Goal: Complete application form

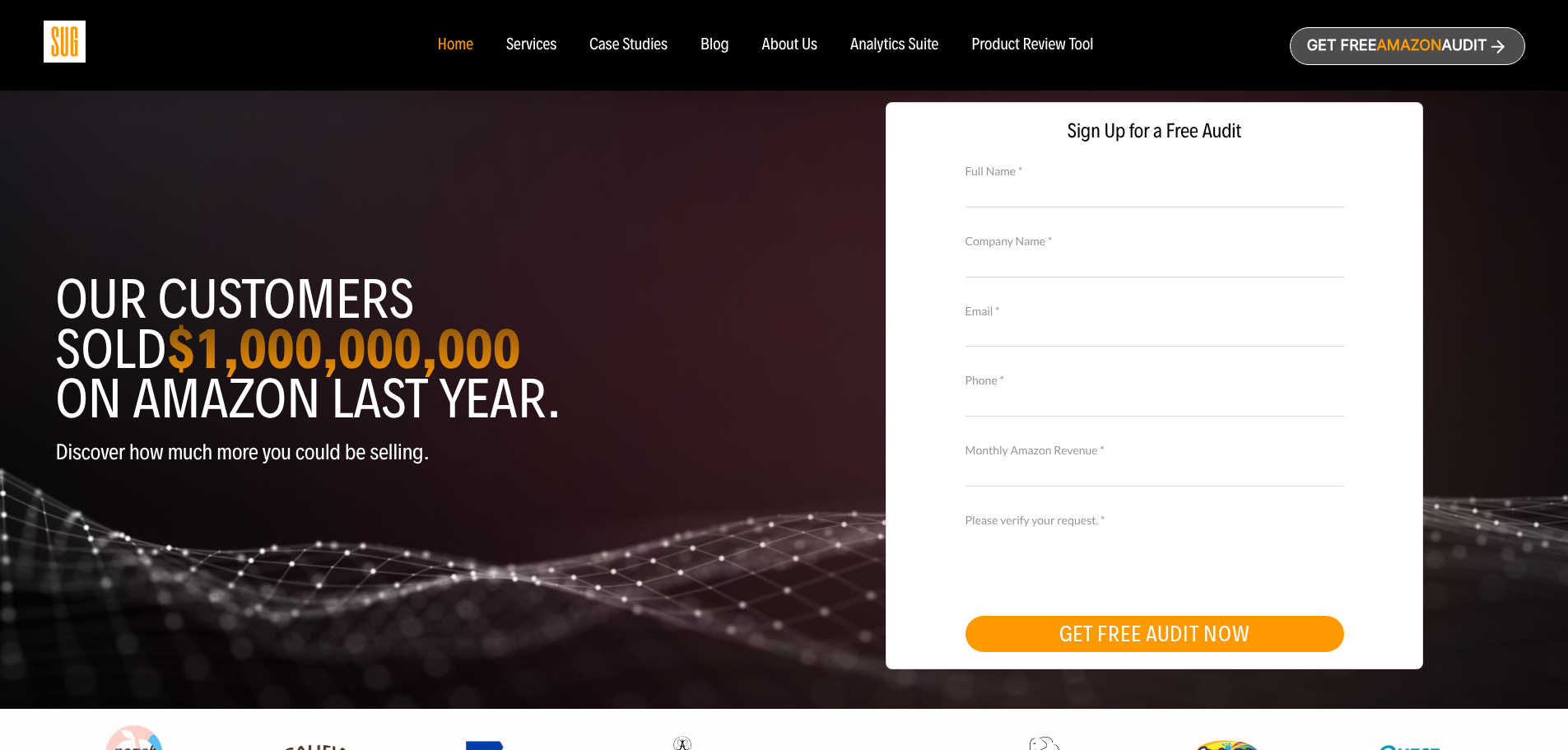
click at [528, 44] on div "Services" at bounding box center [531, 45] width 50 height 18
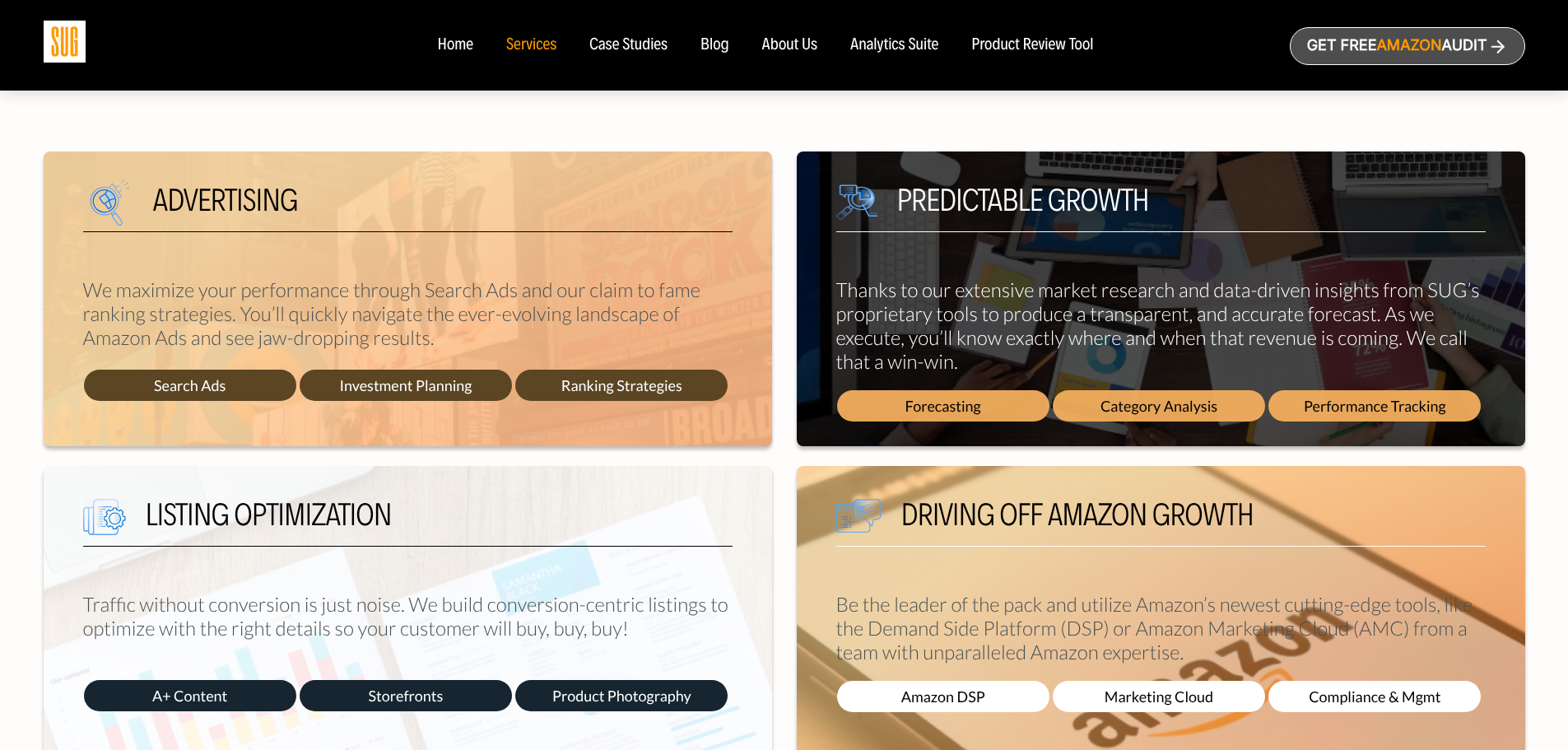
scroll to position [824, 0]
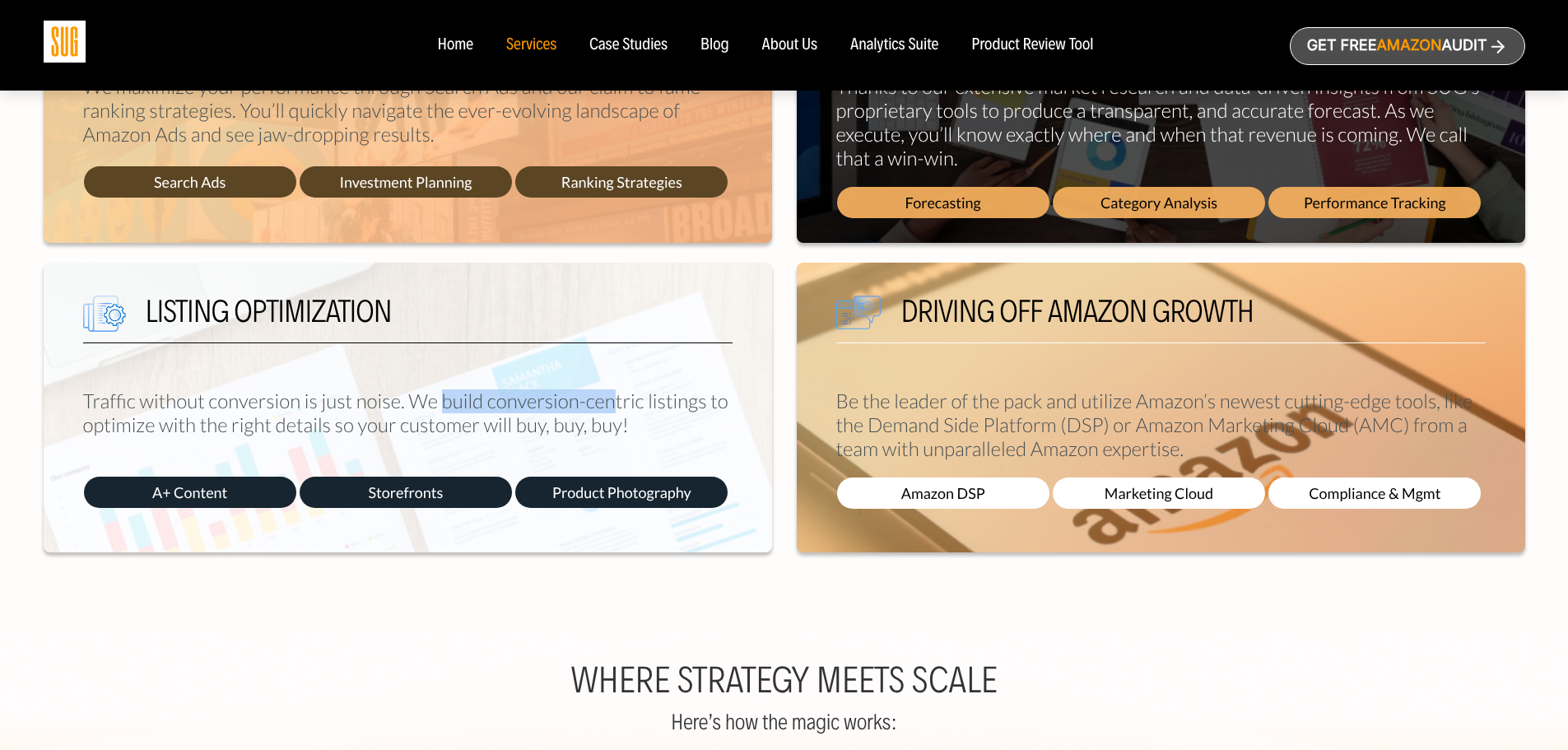
drag, startPoint x: 441, startPoint y: 404, endPoint x: 611, endPoint y: 390, distance: 170.6
click at [611, 390] on p "Traffic without conversion is just noise. We build conversion-centric listings …" at bounding box center [408, 413] width 649 height 48
click at [687, 428] on p "Traffic without conversion is just noise. We build conversion-centric listings …" at bounding box center [408, 413] width 649 height 48
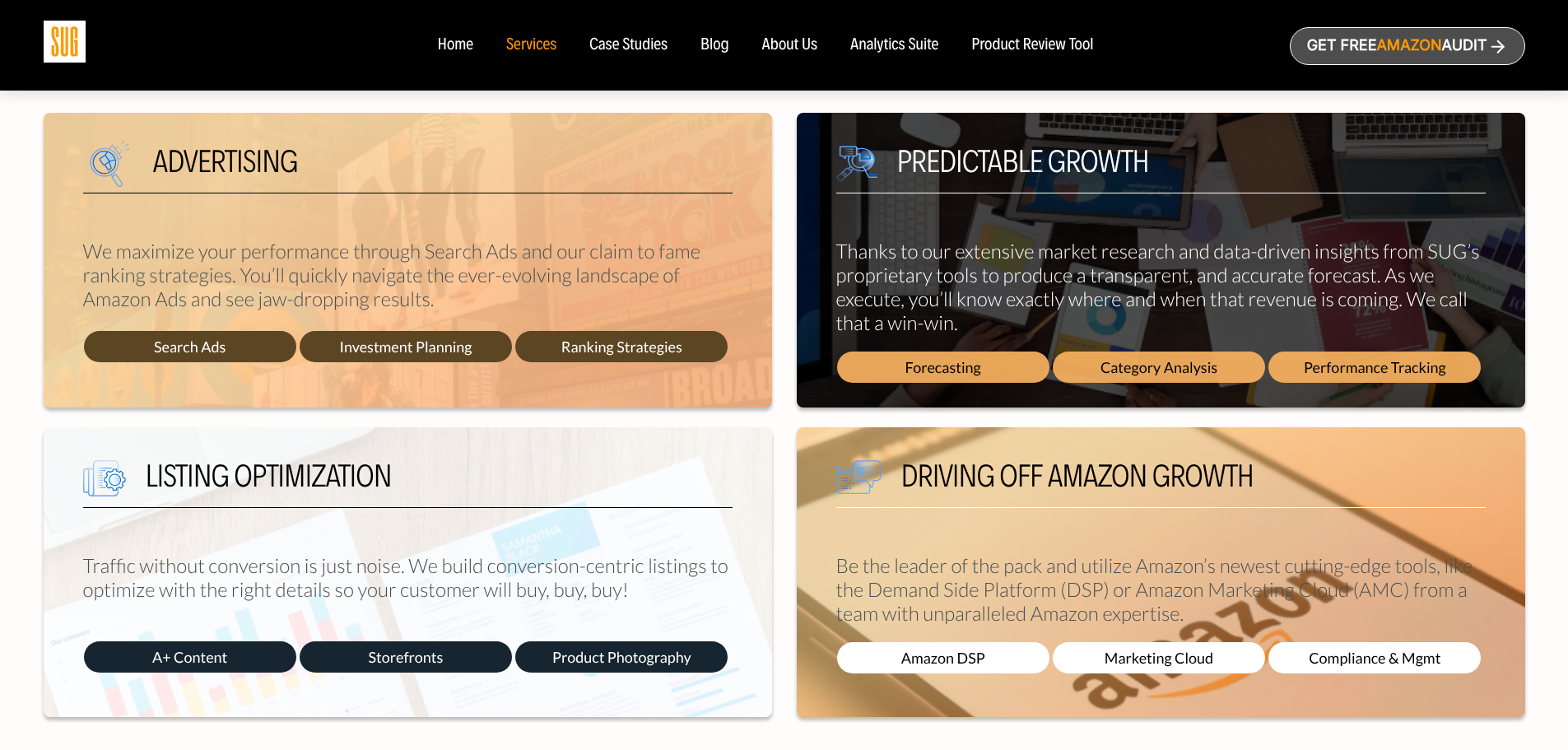
scroll to position [576, 0]
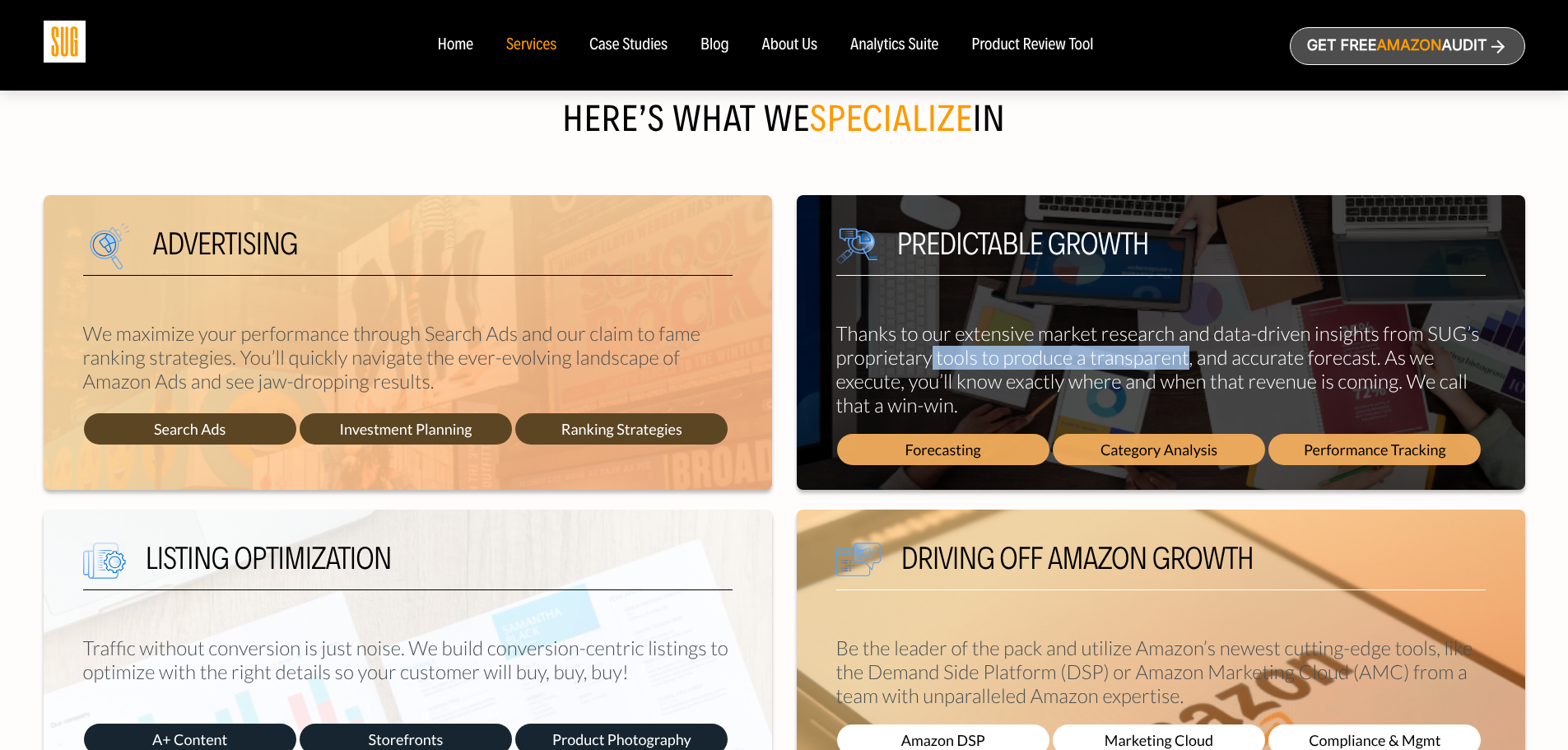
drag, startPoint x: 931, startPoint y: 363, endPoint x: 1188, endPoint y: 368, distance: 257.0
click at [1188, 368] on p "Thanks to our extensive market research and data-driven insights from SUG’s pro…" at bounding box center [1160, 370] width 649 height 95
click at [974, 412] on p "Thanks to our extensive market research and data-driven insights from SUG’s pro…" at bounding box center [1160, 370] width 649 height 95
click at [873, 42] on div "Analytics Suite" at bounding box center [894, 45] width 88 height 18
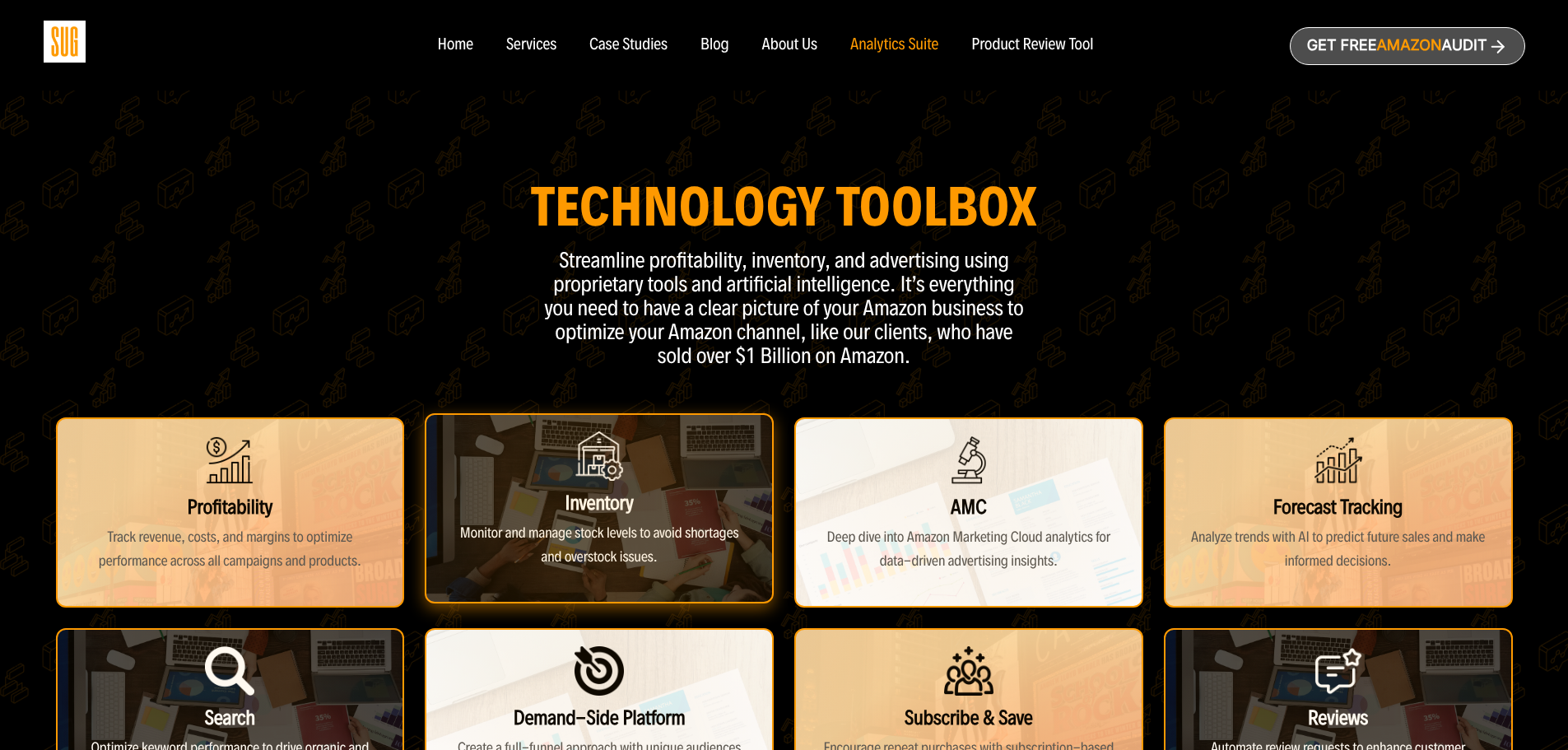
scroll to position [165, 0]
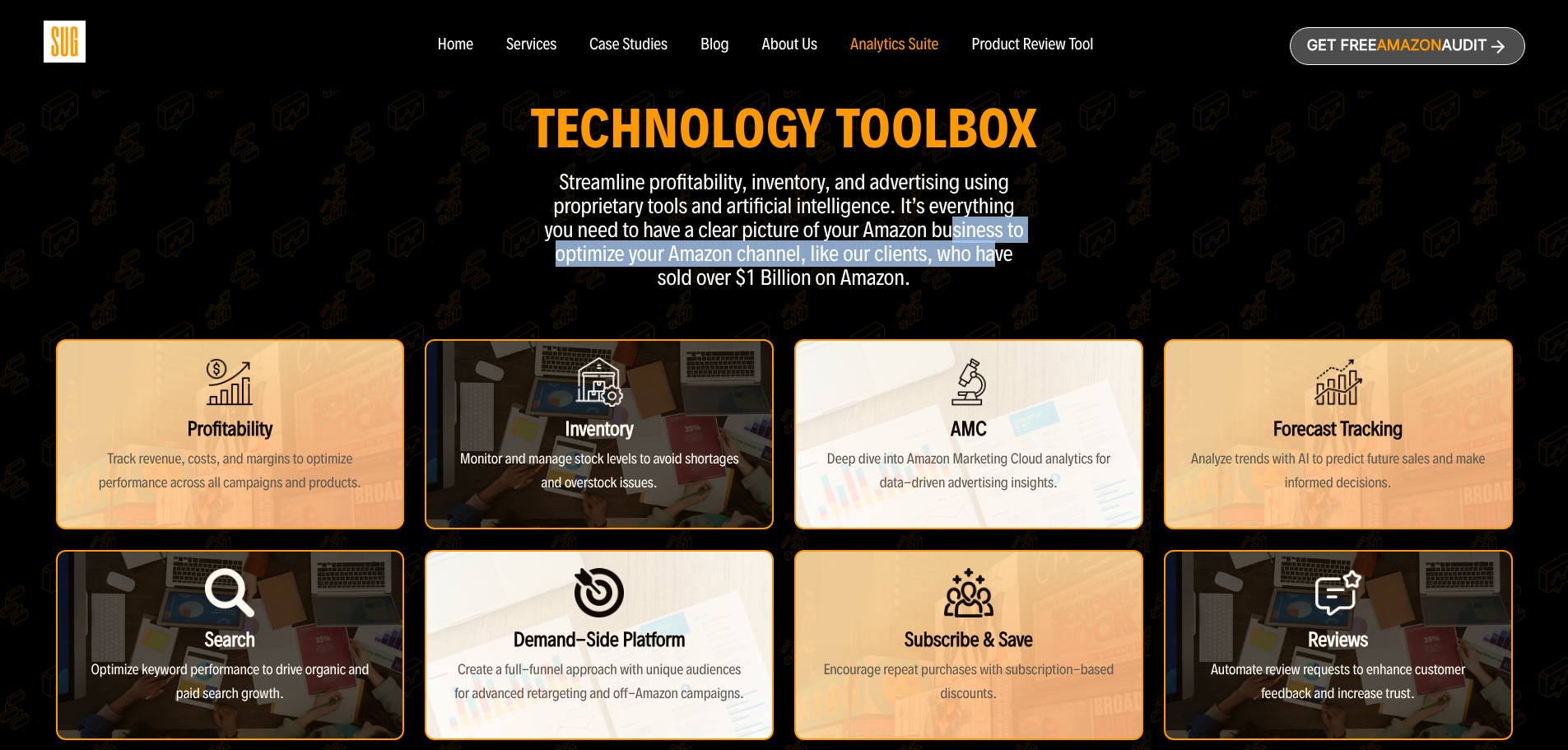
drag, startPoint x: 951, startPoint y: 222, endPoint x: 992, endPoint y: 262, distance: 57.3
click at [992, 260] on p "Streamline profitability, inventory, and advertising using proprietary tools an…" at bounding box center [784, 229] width 494 height 119
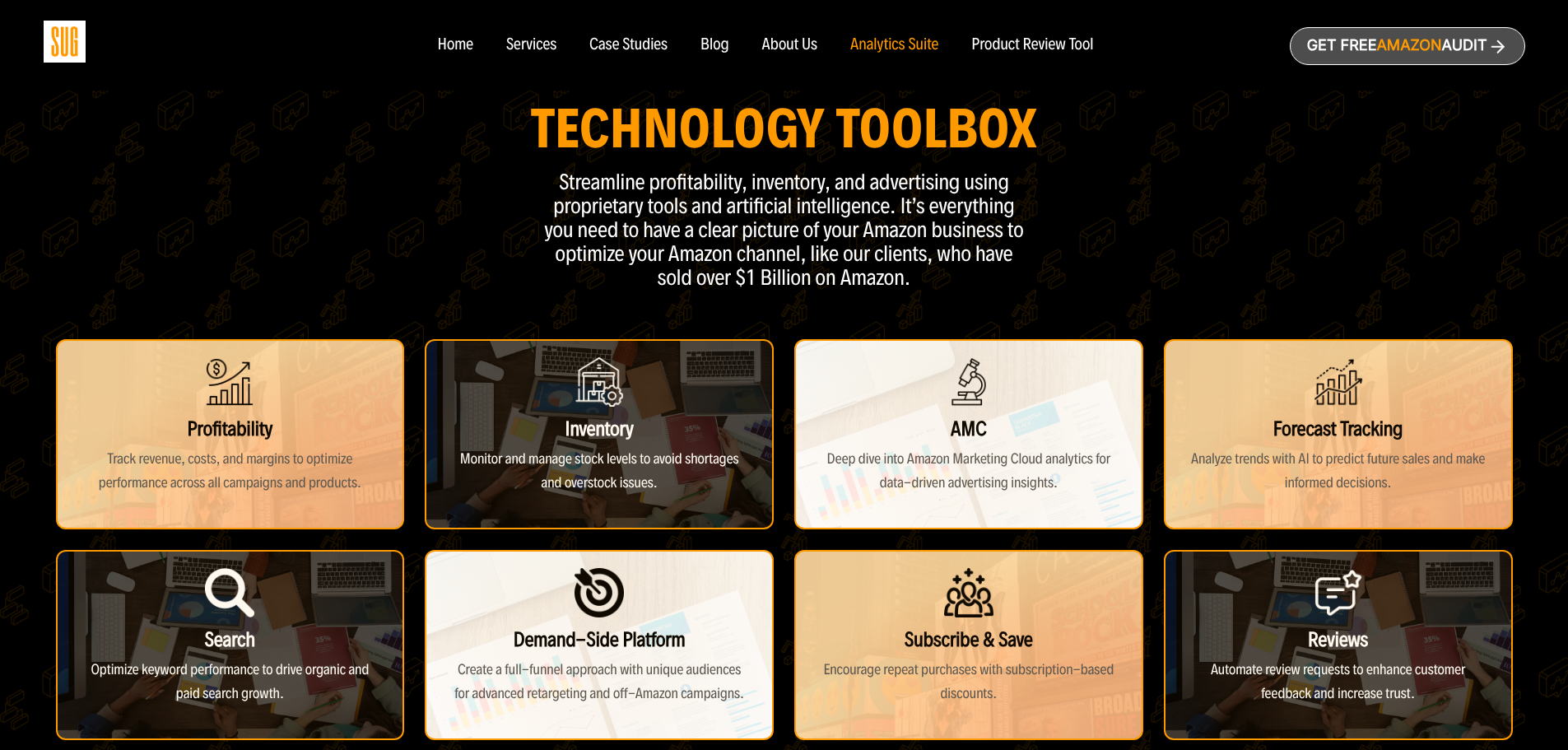
click at [998, 278] on p "Streamline profitability, inventory, and advertising using proprietary tools an…" at bounding box center [784, 229] width 494 height 119
click at [790, 41] on div "About Us" at bounding box center [790, 45] width 56 height 18
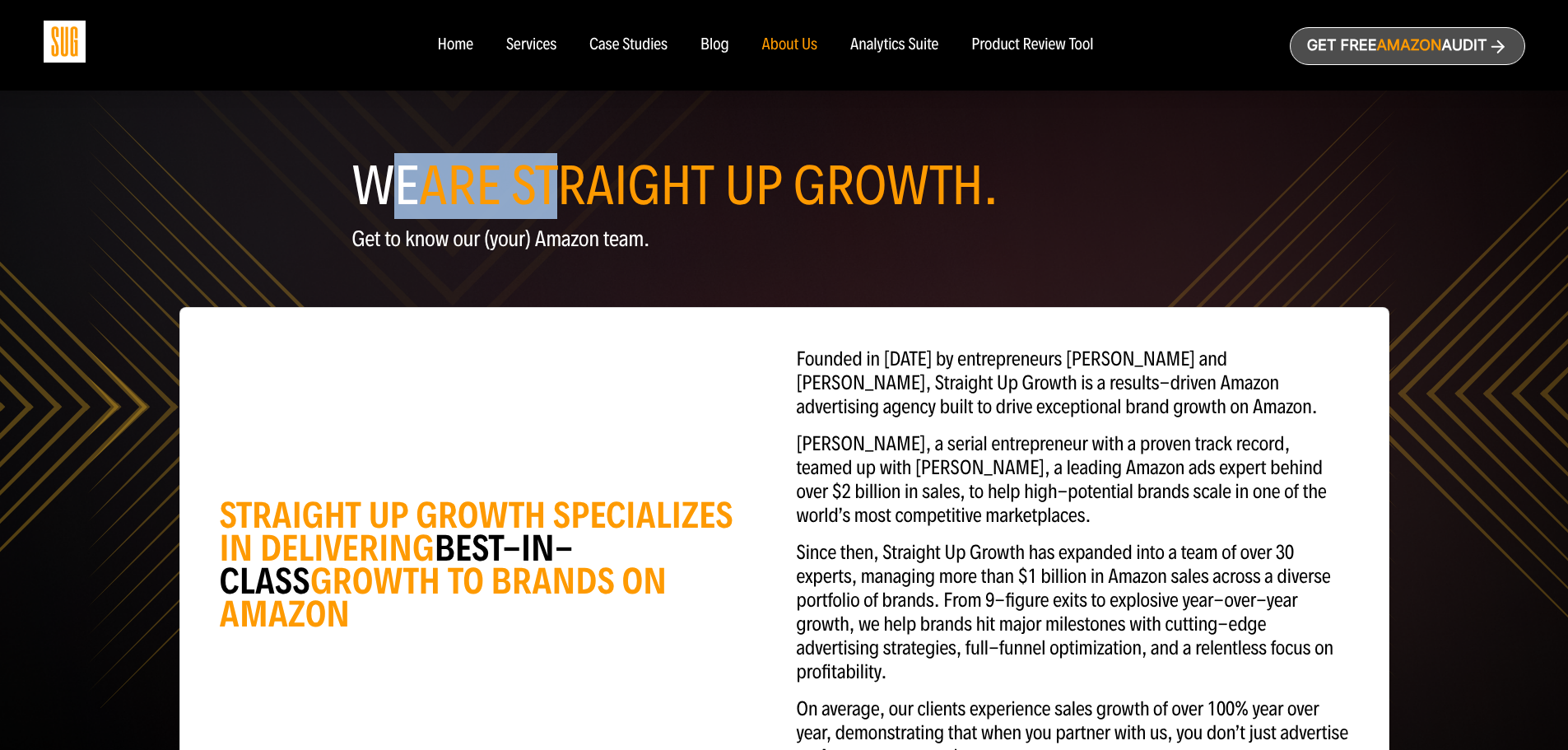
drag, startPoint x: 404, startPoint y: 190, endPoint x: 595, endPoint y: 204, distance: 191.5
click at [595, 204] on h1 "WE ARE STRAIGHT UP GROWTH." at bounding box center [785, 186] width 865 height 49
click at [700, 303] on div "STRAIGHT UP GROWTH SPECIALIZES IN DELIVERING BEST-IN-CLASS GROWTH TO BRANDS ON …" at bounding box center [784, 564] width 1235 height 595
click at [645, 38] on div "Case Studies" at bounding box center [629, 45] width 79 height 18
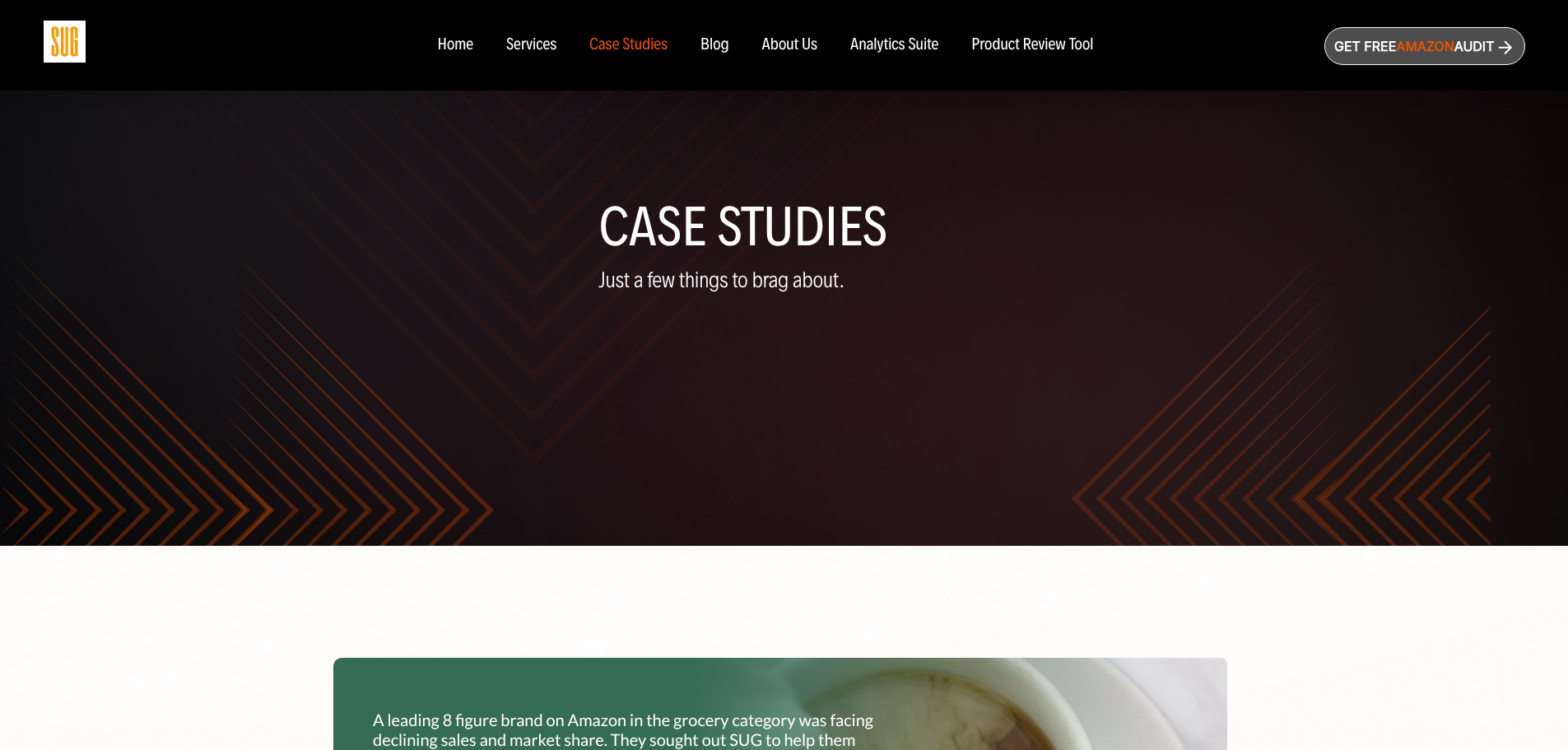
scroll to position [576, 0]
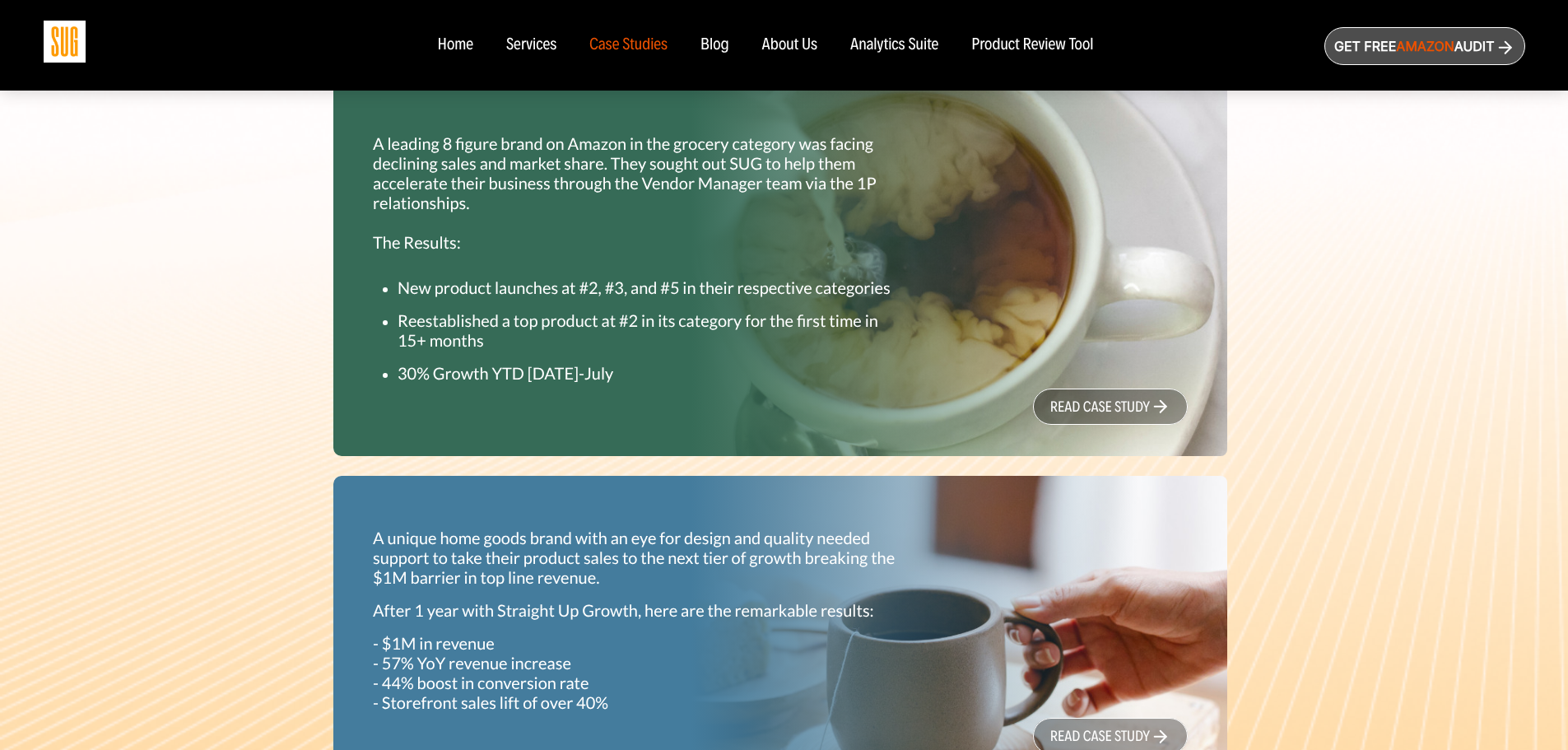
click at [520, 53] on div "Services" at bounding box center [531, 45] width 50 height 18
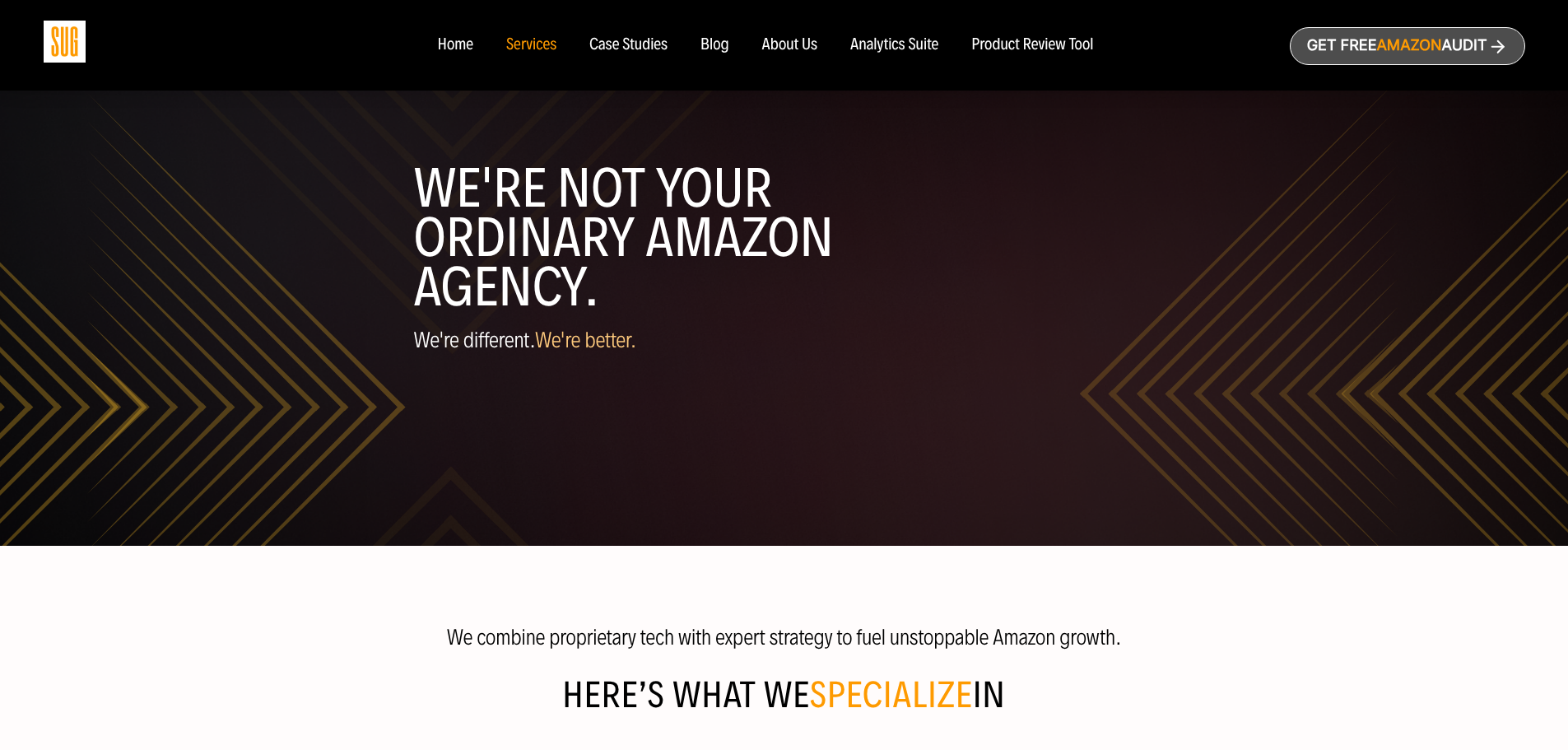
click at [449, 51] on div "Home" at bounding box center [455, 45] width 35 height 18
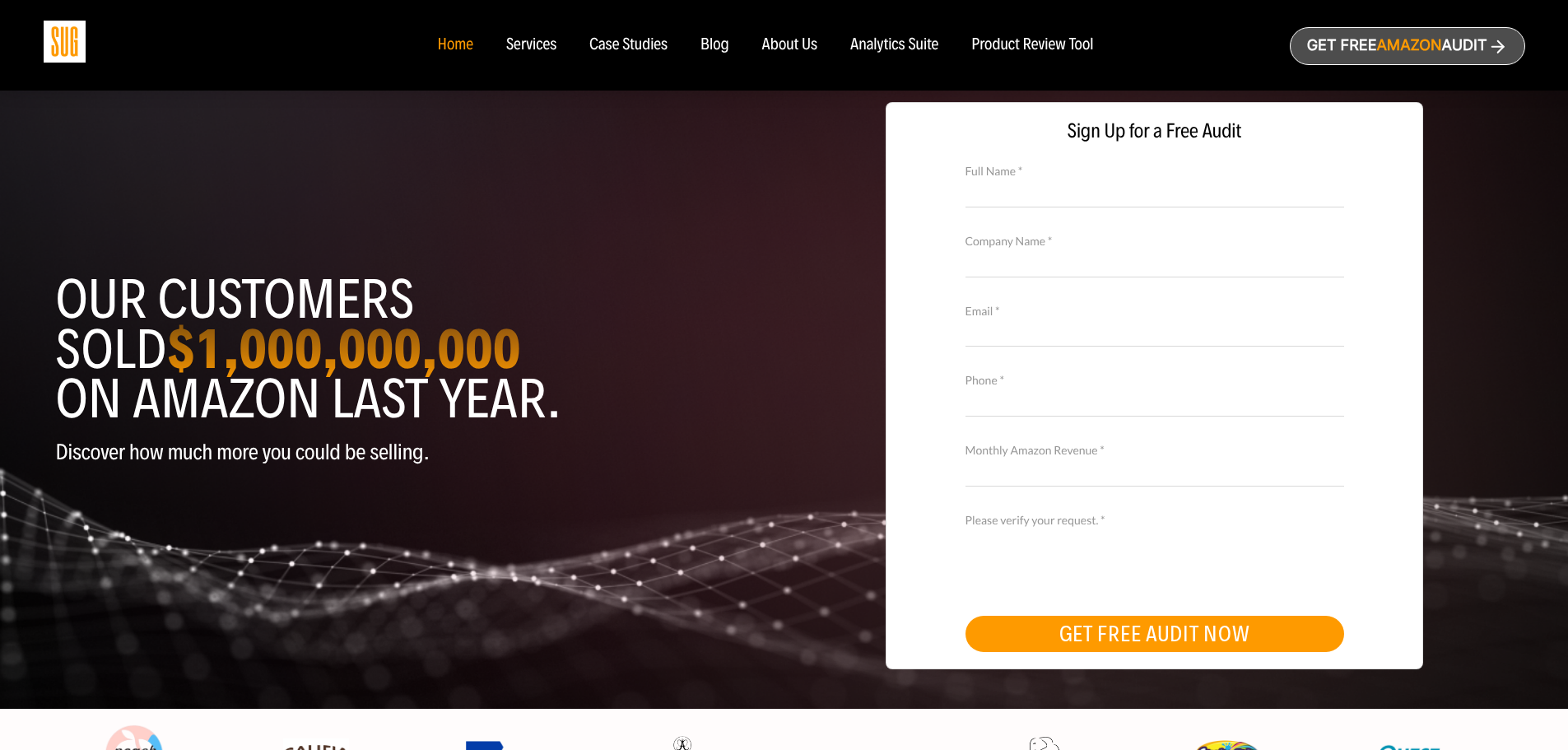
click at [1004, 180] on input "Full Name *" at bounding box center [1154, 192] width 378 height 29
type input "[MEDICAL_DATA][PERSON_NAME]"
type input "[PERSON_NAME] Company"
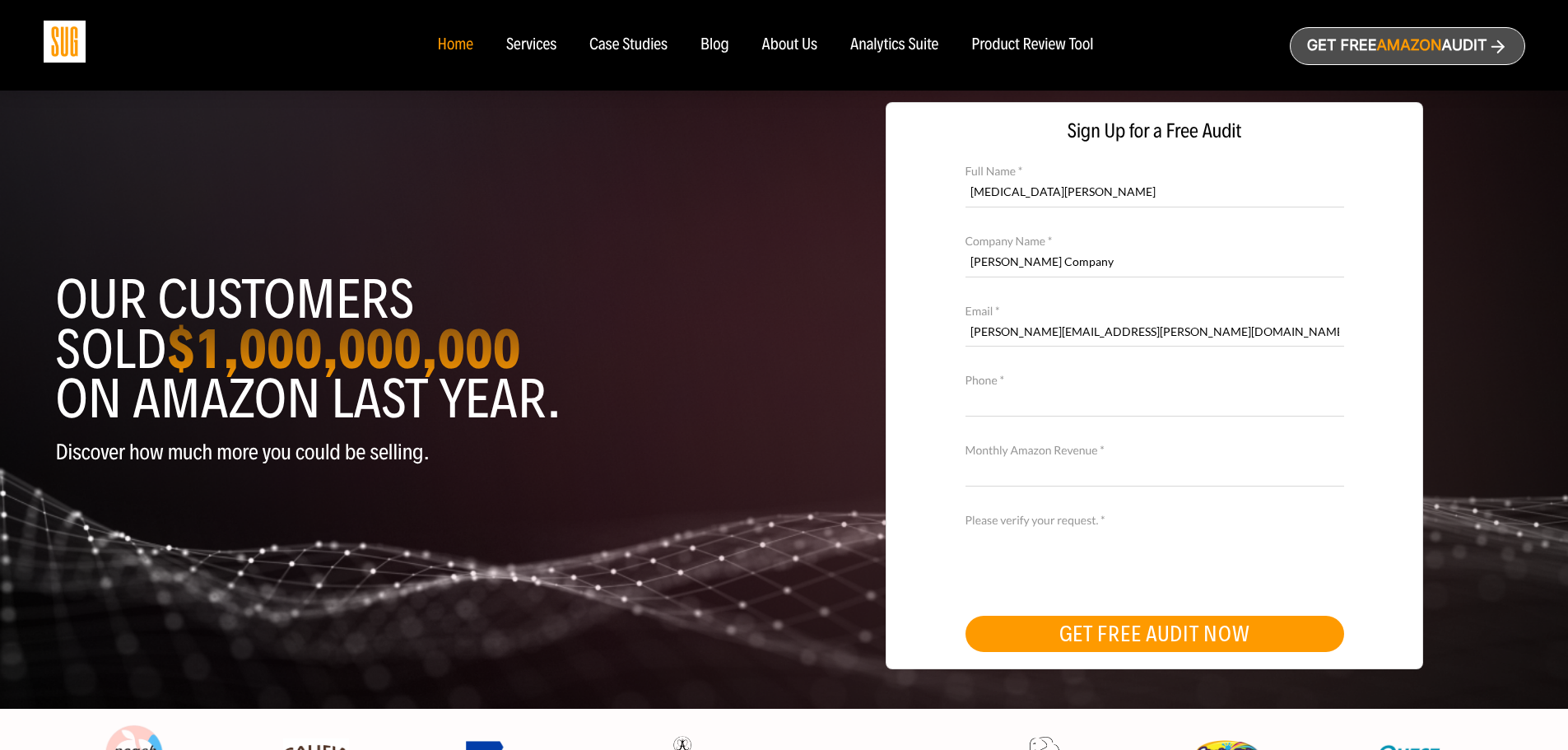
type input "[PERSON_NAME][EMAIL_ADDRESS][PERSON_NAME][DOMAIN_NAME]"
type input "[PHONE_NUMBER]"
click at [1115, 471] on input "Monthly Amazon Revenue *" at bounding box center [1154, 472] width 378 height 29
type input "$830k"
click at [1259, 629] on button "GET FREE AUDIT NOW" at bounding box center [1154, 634] width 378 height 36
